Goal: Transaction & Acquisition: Purchase product/service

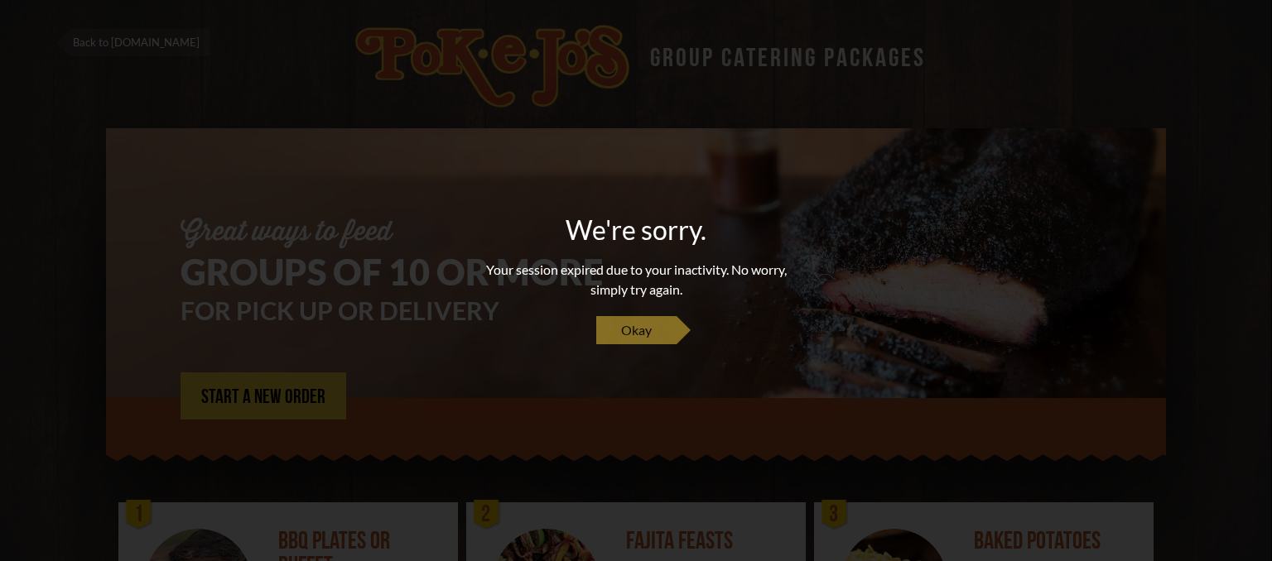
click at [641, 339] on span "Okay" at bounding box center [636, 330] width 31 height 20
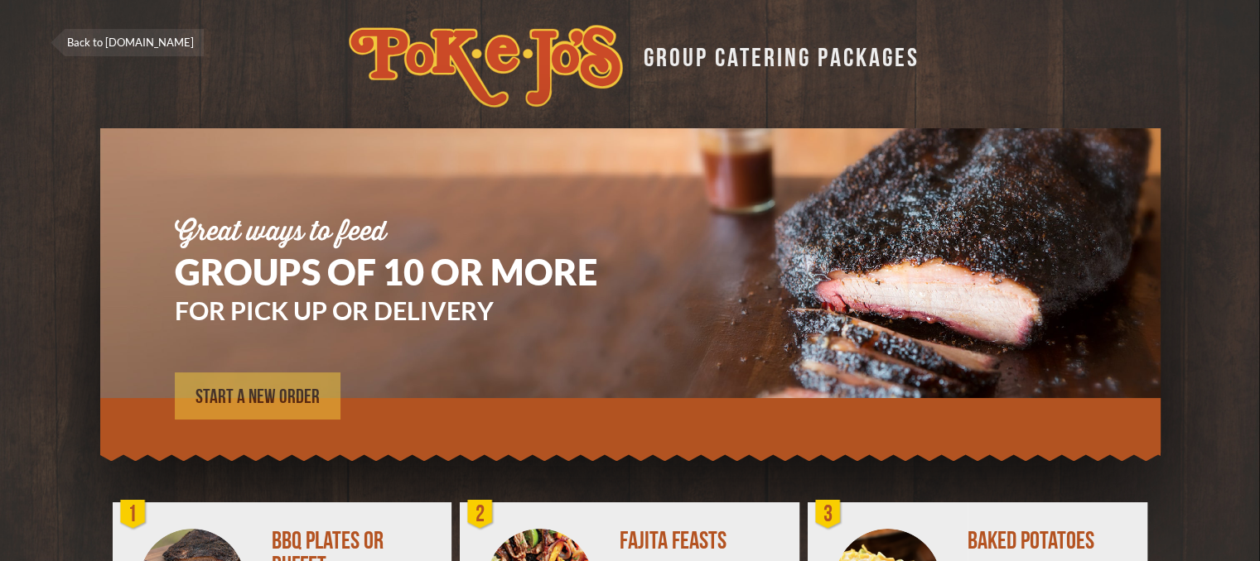
click at [279, 397] on span "START A NEW ORDER" at bounding box center [257, 398] width 124 height 20
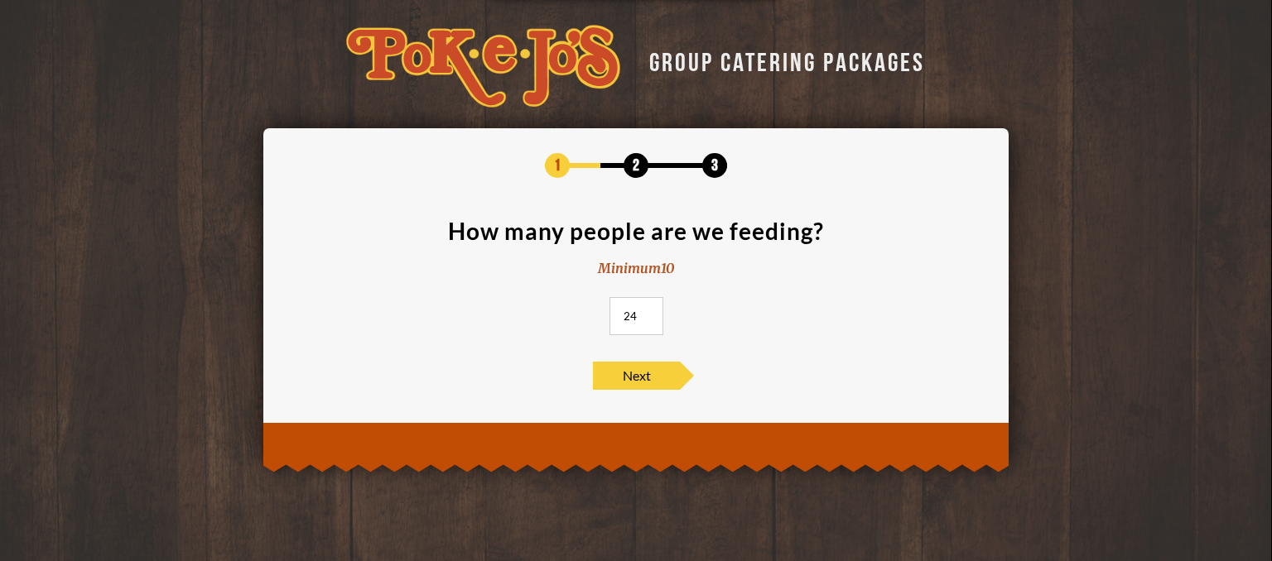
click at [646, 311] on input "24" at bounding box center [636, 316] width 54 height 38
click at [646, 311] on input "25" at bounding box center [636, 316] width 54 height 38
type input "26"
click at [646, 311] on input "26" at bounding box center [636, 316] width 54 height 38
